Goal: Book appointment/travel/reservation

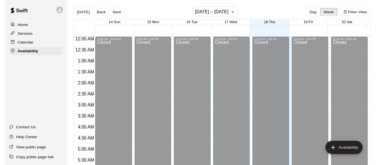
scroll to position [178, 0]
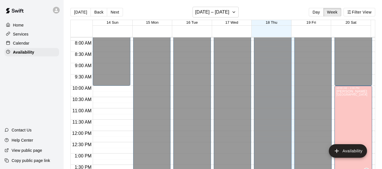
click at [28, 43] on p "Calendar" at bounding box center [21, 43] width 16 height 6
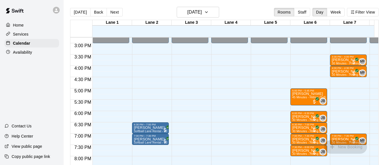
scroll to position [334, 0]
click at [343, 135] on div "7:00 PM – 7:30 PM" at bounding box center [343, 135] width 23 height 3
click at [343, 137] on div "7:00 PM – 7:30 PM" at bounding box center [343, 135] width 23 height 3
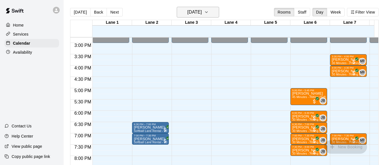
click at [208, 12] on icon "button" at bounding box center [206, 12] width 2 height 1
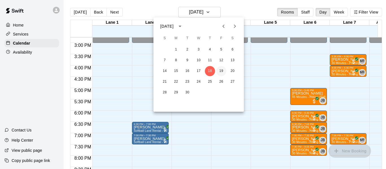
click at [222, 72] on button "19" at bounding box center [221, 71] width 10 height 10
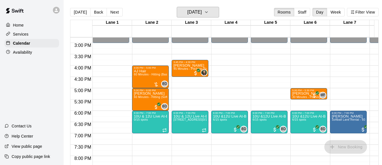
scroll to position [334, 0]
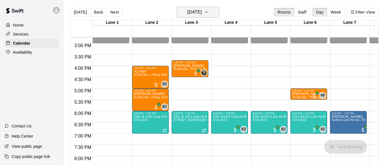
click at [209, 11] on icon "button" at bounding box center [206, 12] width 5 height 7
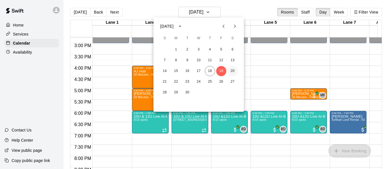
click at [233, 71] on button "20" at bounding box center [233, 71] width 10 height 10
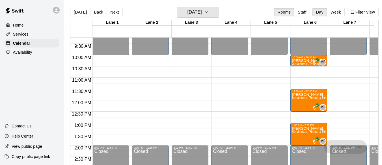
scroll to position [209, 0]
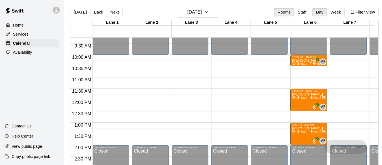
click at [18, 25] on p "Home" at bounding box center [18, 25] width 11 height 6
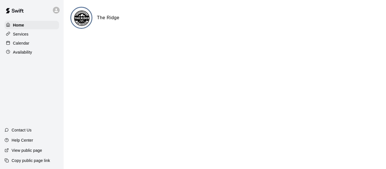
click at [26, 43] on p "Calendar" at bounding box center [21, 43] width 16 height 6
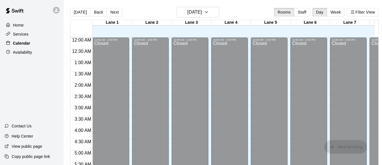
scroll to position [179, 0]
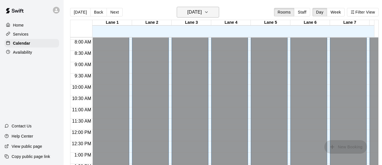
click at [209, 12] on icon "button" at bounding box center [206, 12] width 5 height 7
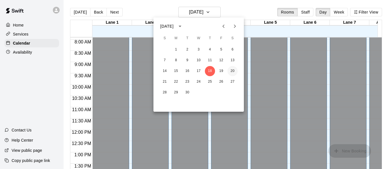
click at [233, 71] on button "20" at bounding box center [233, 71] width 10 height 10
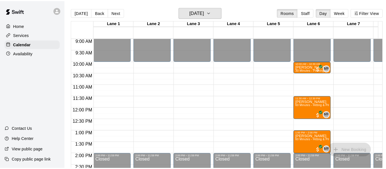
scroll to position [204, 0]
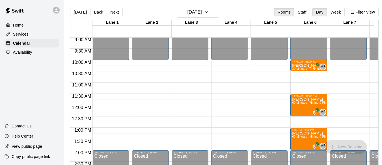
click at [16, 24] on p "Home" at bounding box center [18, 25] width 11 height 6
